Goal: Task Accomplishment & Management: Use online tool/utility

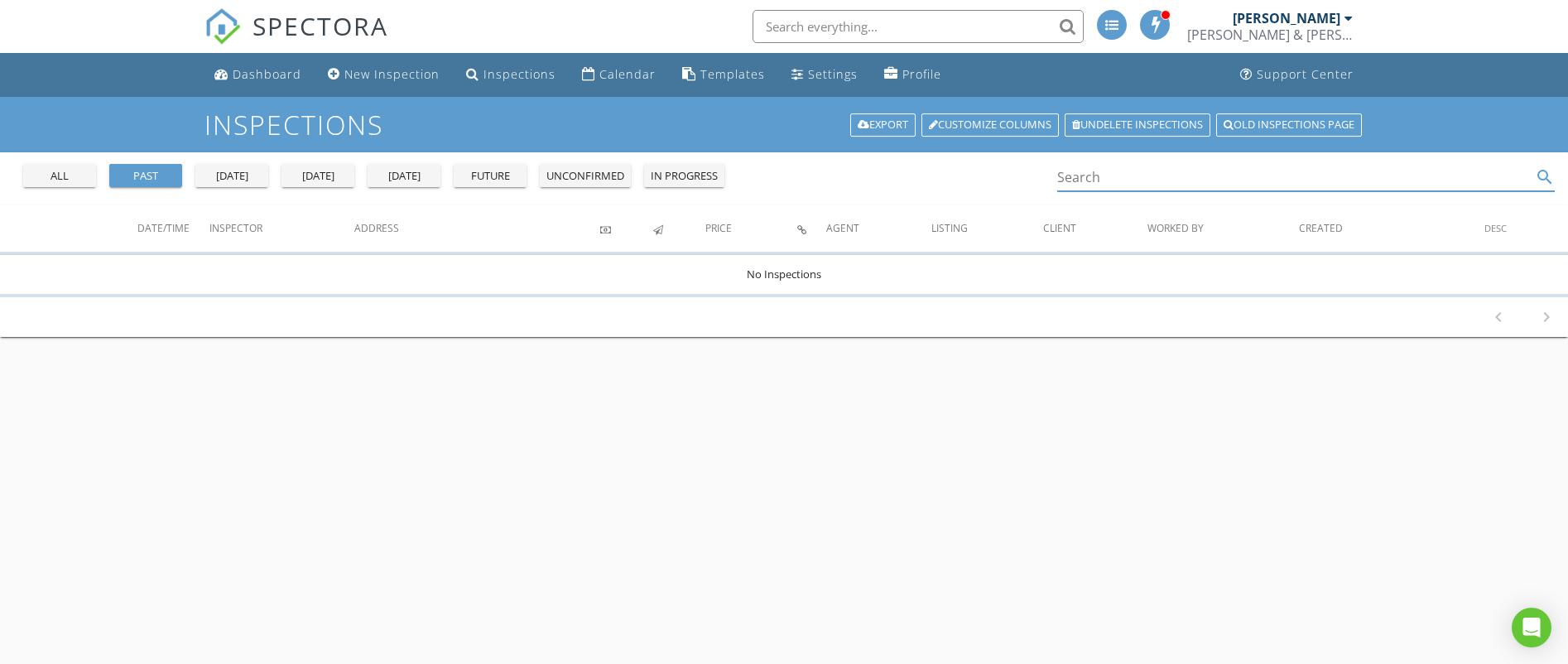
click at [1089, 177] on input "Search" at bounding box center [1294, 177] width 474 height 28
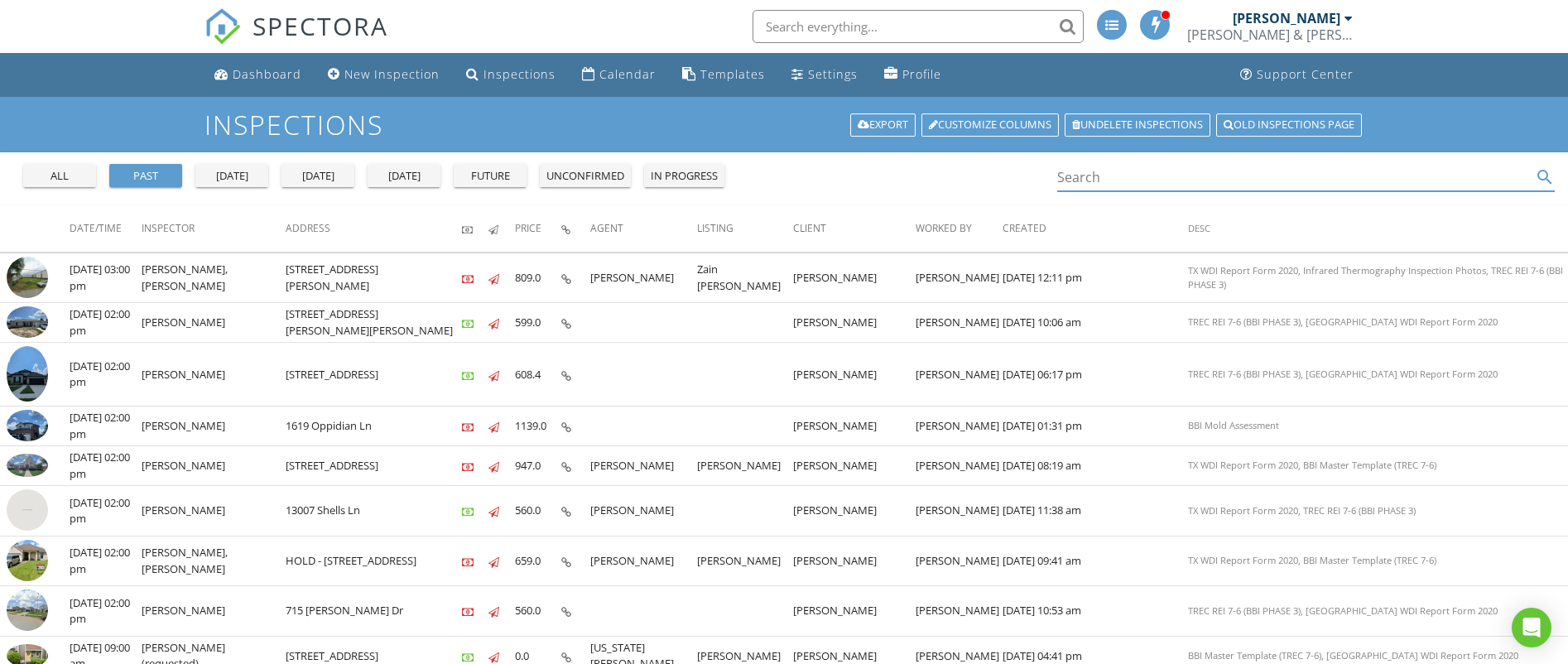
paste input "[STREET_ADDRESS]"
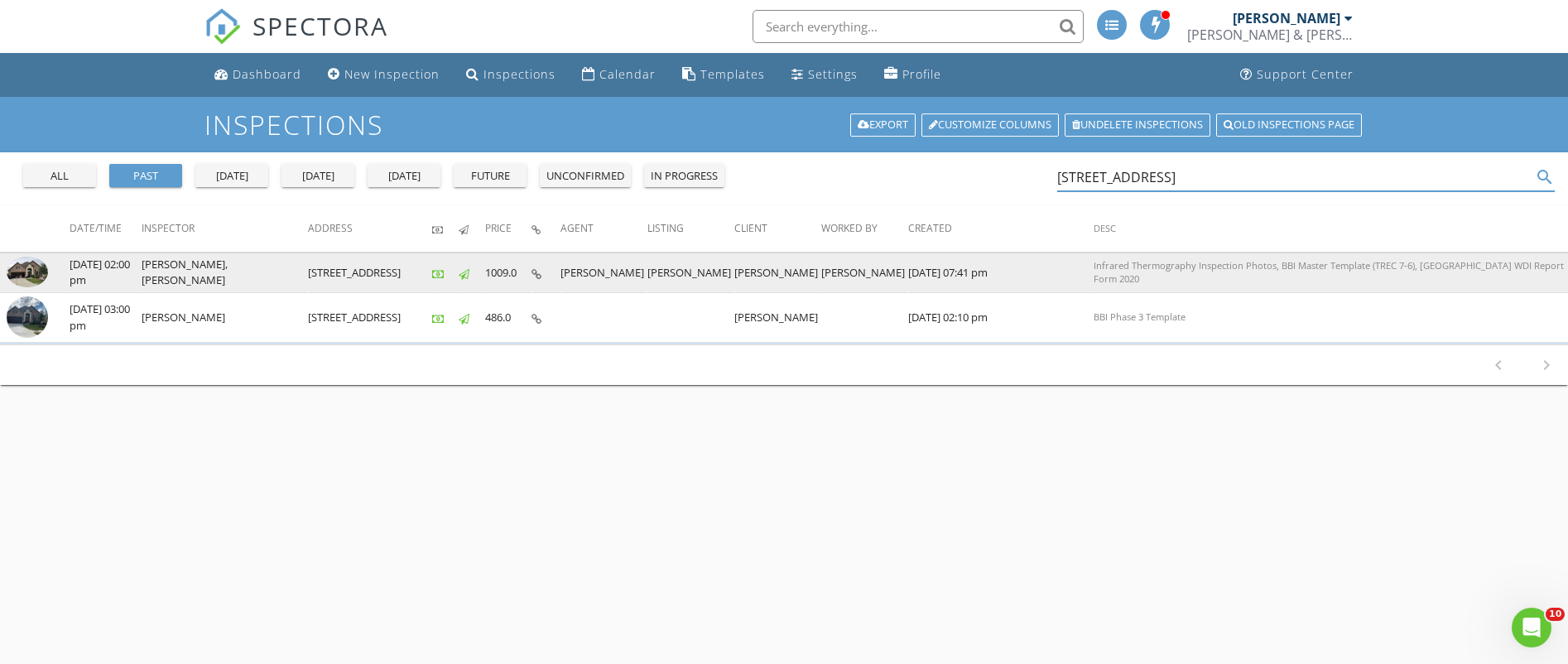
type input "[STREET_ADDRESS]"
click at [24, 270] on img at bounding box center [27, 272] width 41 height 31
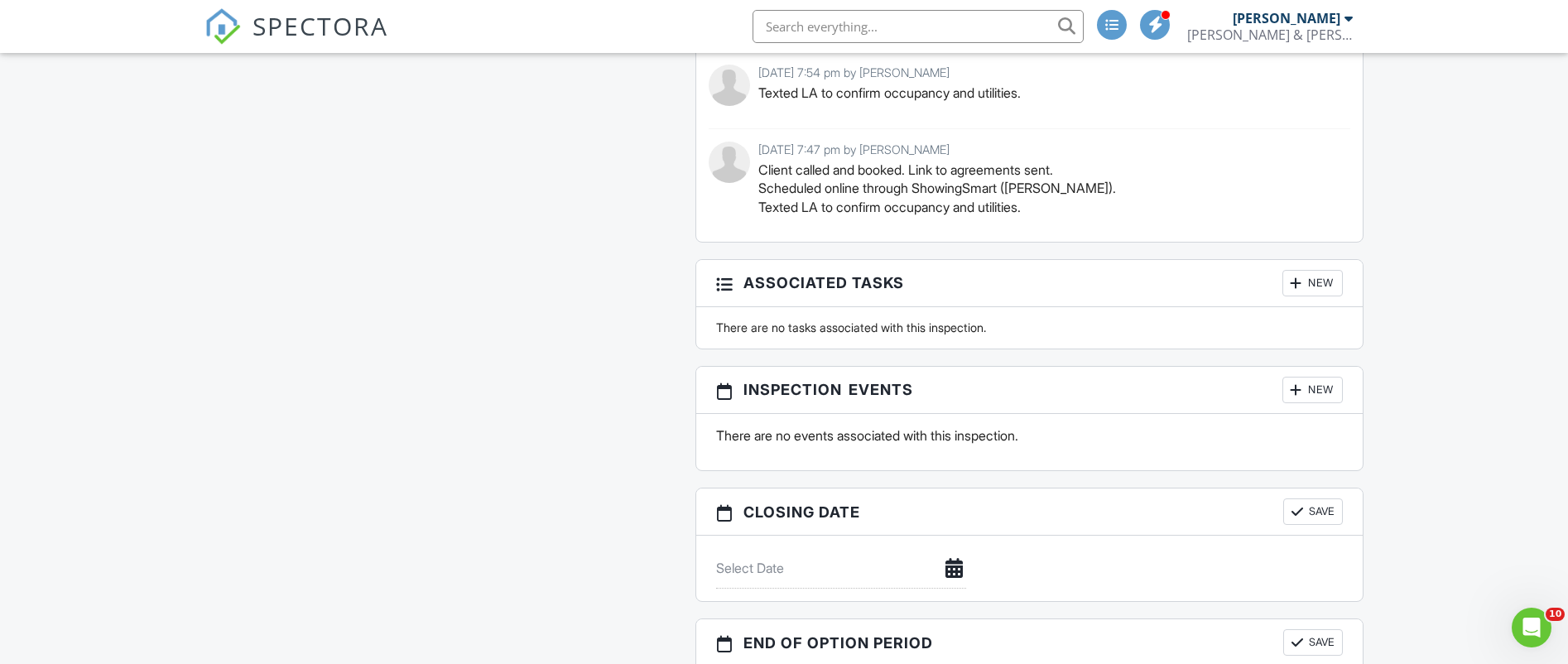
click at [1316, 379] on div "New" at bounding box center [1312, 390] width 61 height 27
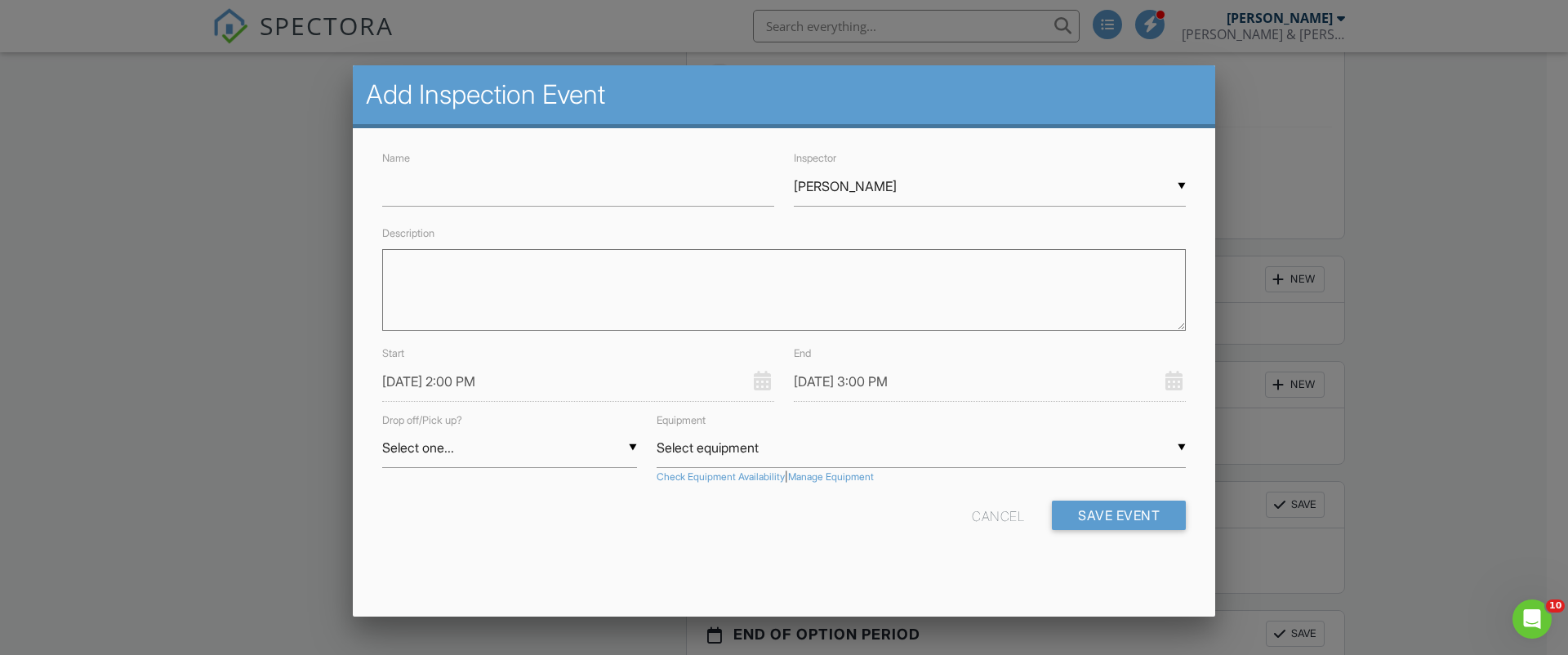
click at [847, 280] on textarea "Description" at bounding box center [784, 290] width 803 height 82
paste textarea "[URL][DOMAIN_NAME][CREDIT_CARD_NUMBER]"
type textarea "[URL][DOMAIN_NAME][CREDIT_CARD_NUMBER]"
click at [1179, 183] on input "[PERSON_NAME]" at bounding box center [989, 187] width 392 height 40
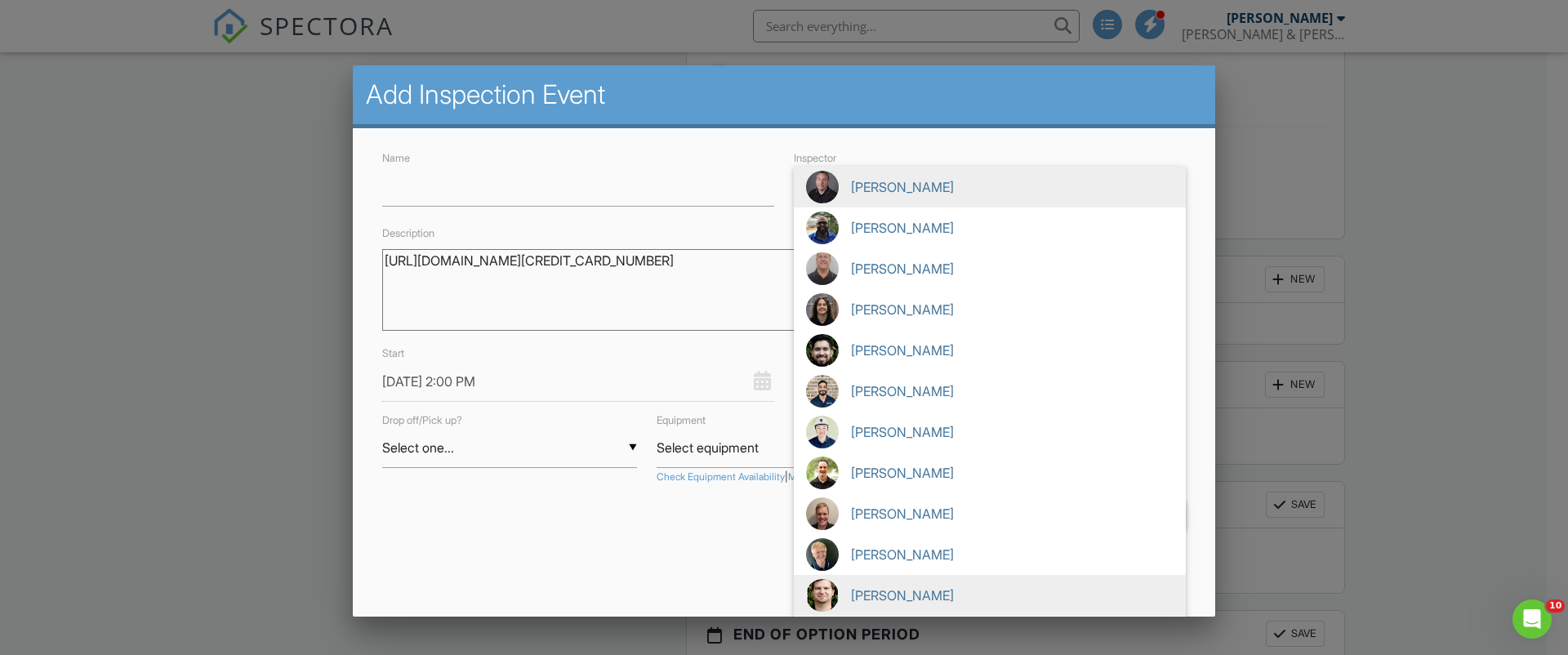
click at [887, 593] on span "[PERSON_NAME]" at bounding box center [989, 595] width 392 height 41
type input "[PERSON_NAME]"
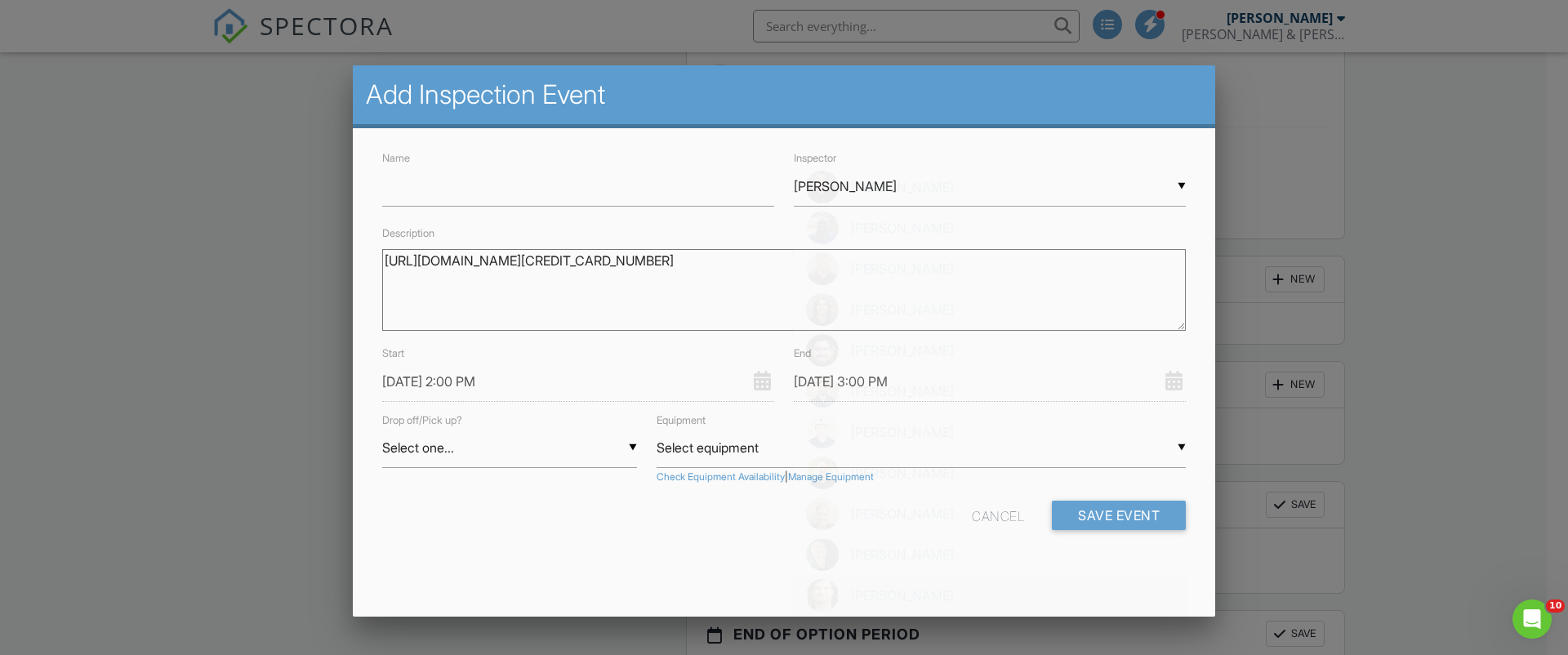
scroll to position [408, 0]
click at [1129, 513] on button "Save Event" at bounding box center [1119, 515] width 134 height 29
